Goal: Information Seeking & Learning: Learn about a topic

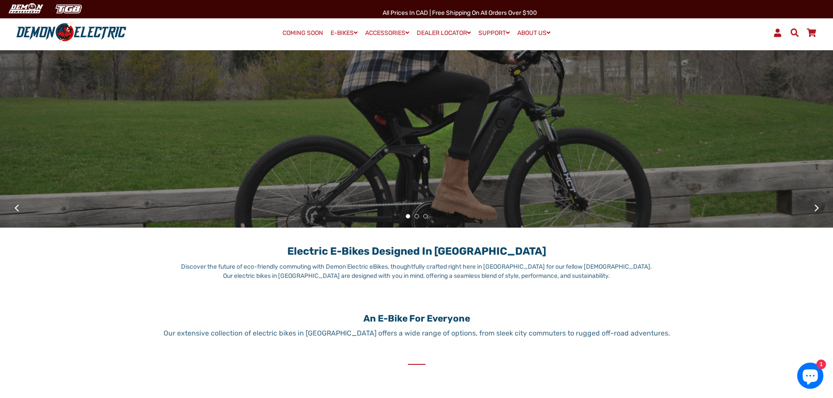
scroll to position [165, 0]
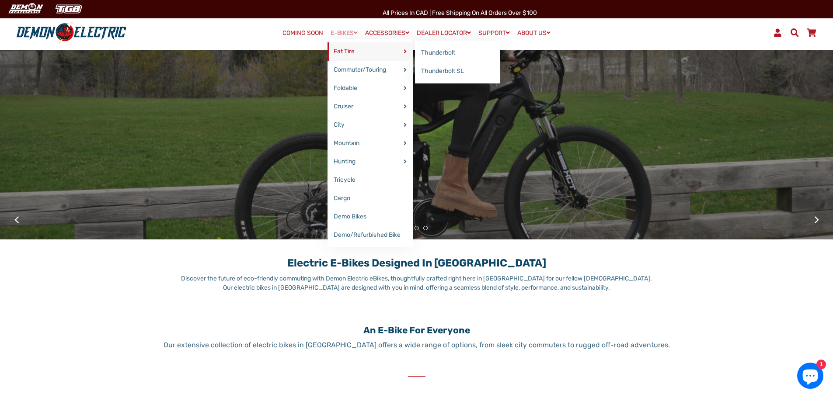
click at [339, 58] on link "Fat Tire" at bounding box center [369, 51] width 85 height 18
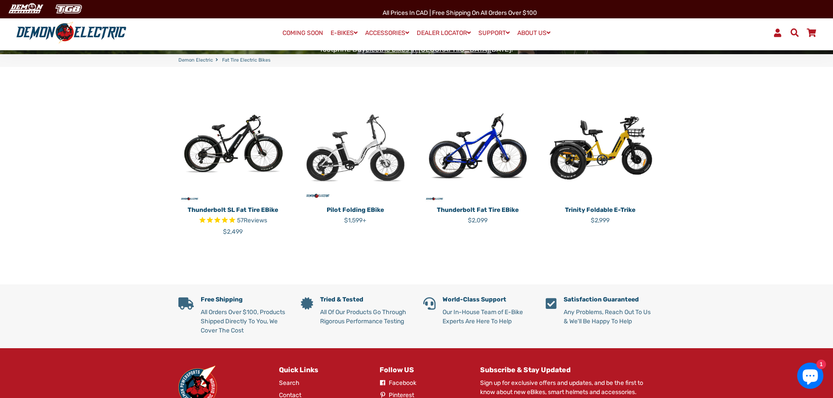
scroll to position [191, 0]
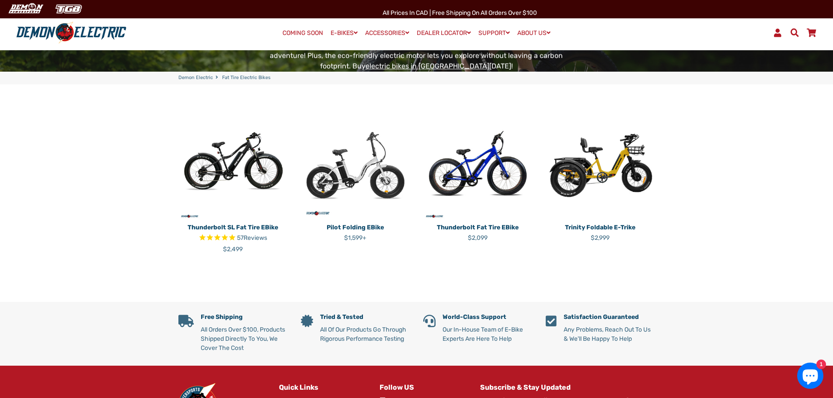
click at [491, 187] on img at bounding box center [477, 165] width 109 height 109
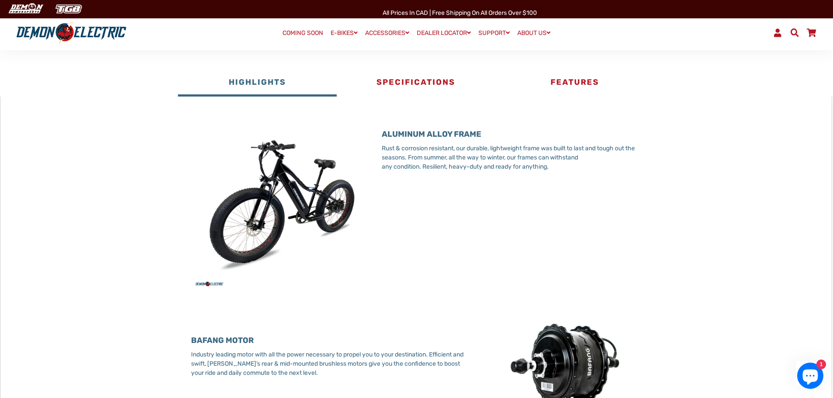
scroll to position [464, 0]
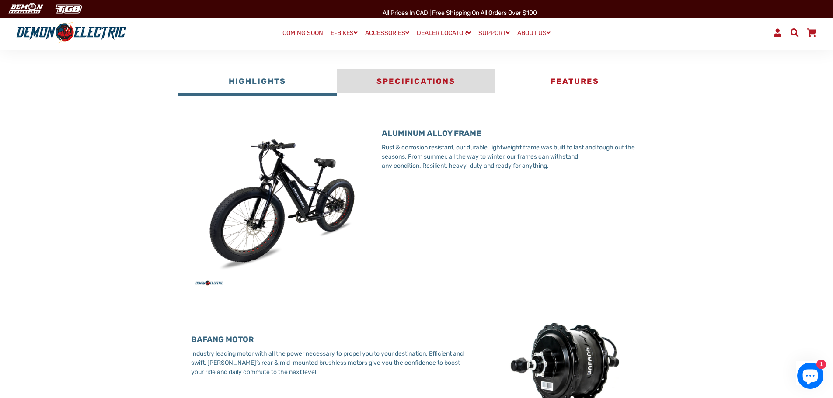
click at [417, 79] on button "Specifications" at bounding box center [416, 83] width 159 height 26
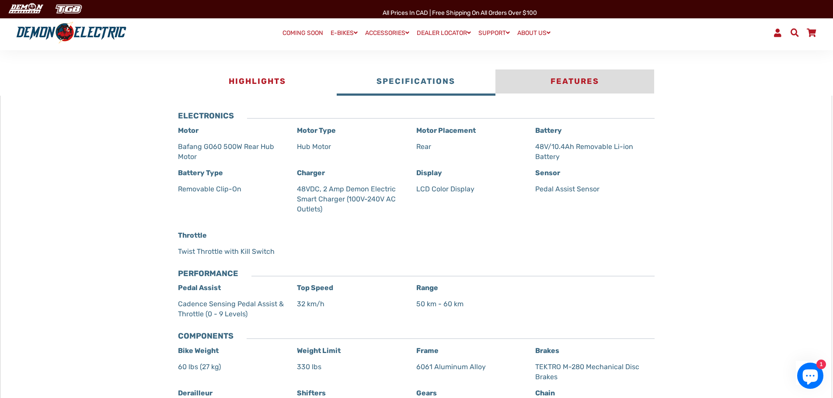
click at [543, 85] on button "Features" at bounding box center [574, 83] width 159 height 26
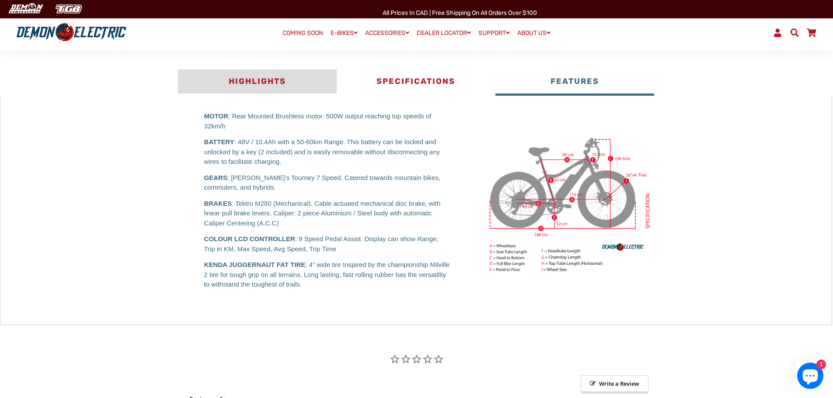
click at [251, 80] on button "Highlights" at bounding box center [257, 83] width 159 height 26
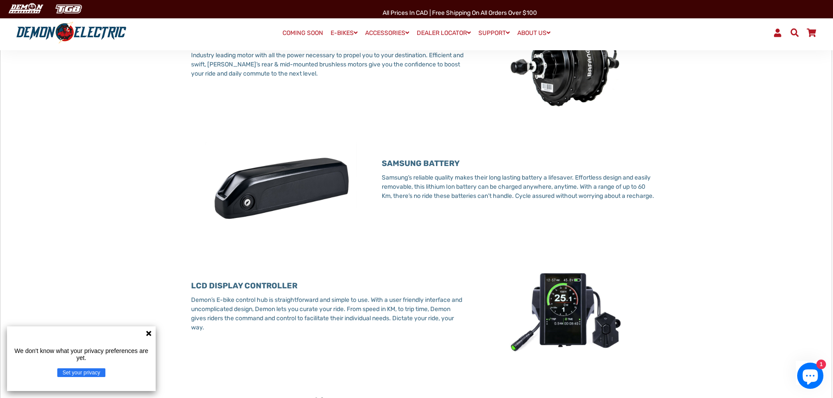
scroll to position [794, 0]
